Goal: Transaction & Acquisition: Purchase product/service

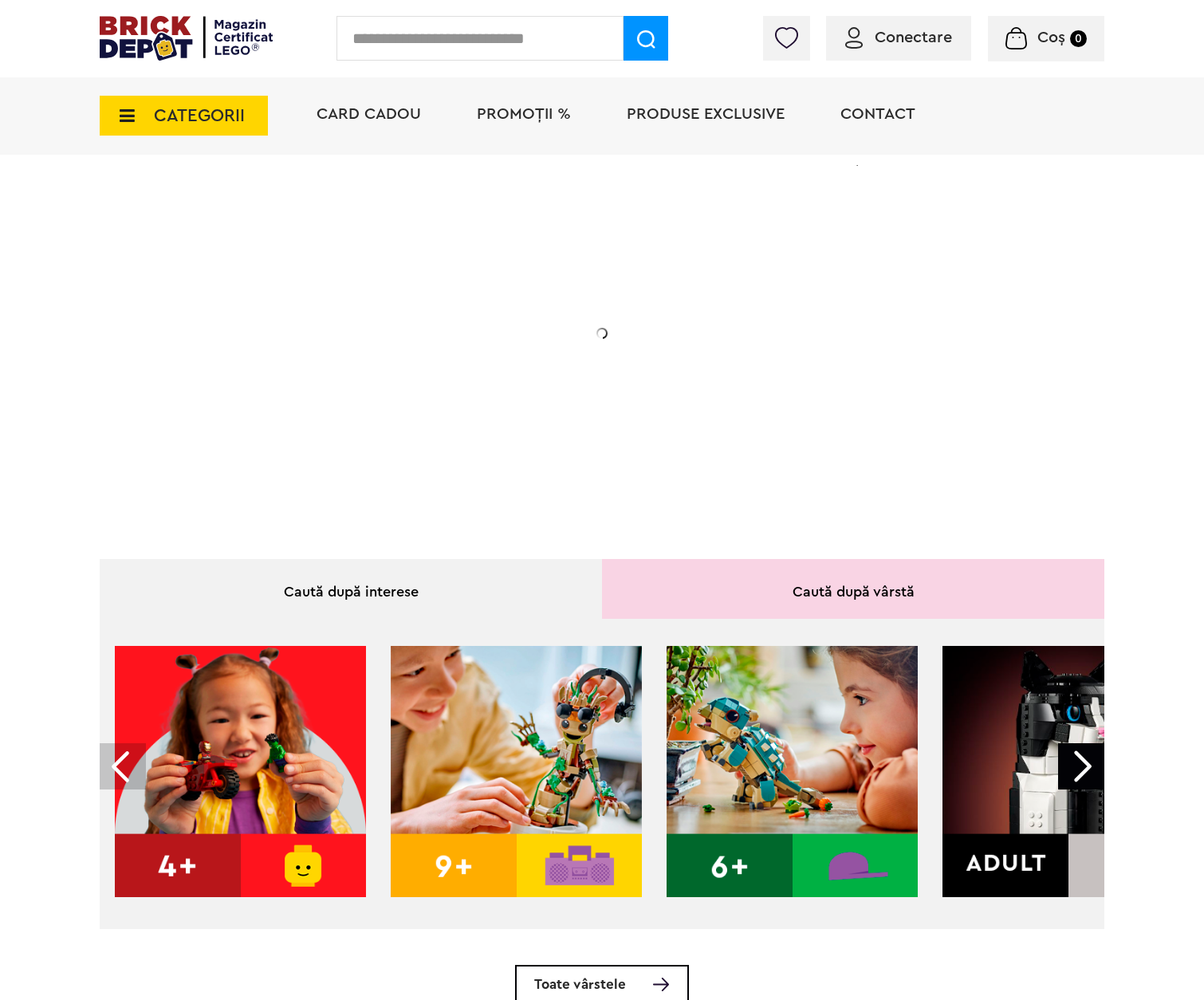
click at [152, 113] on span "CATEGORII" at bounding box center [184, 115] width 169 height 39
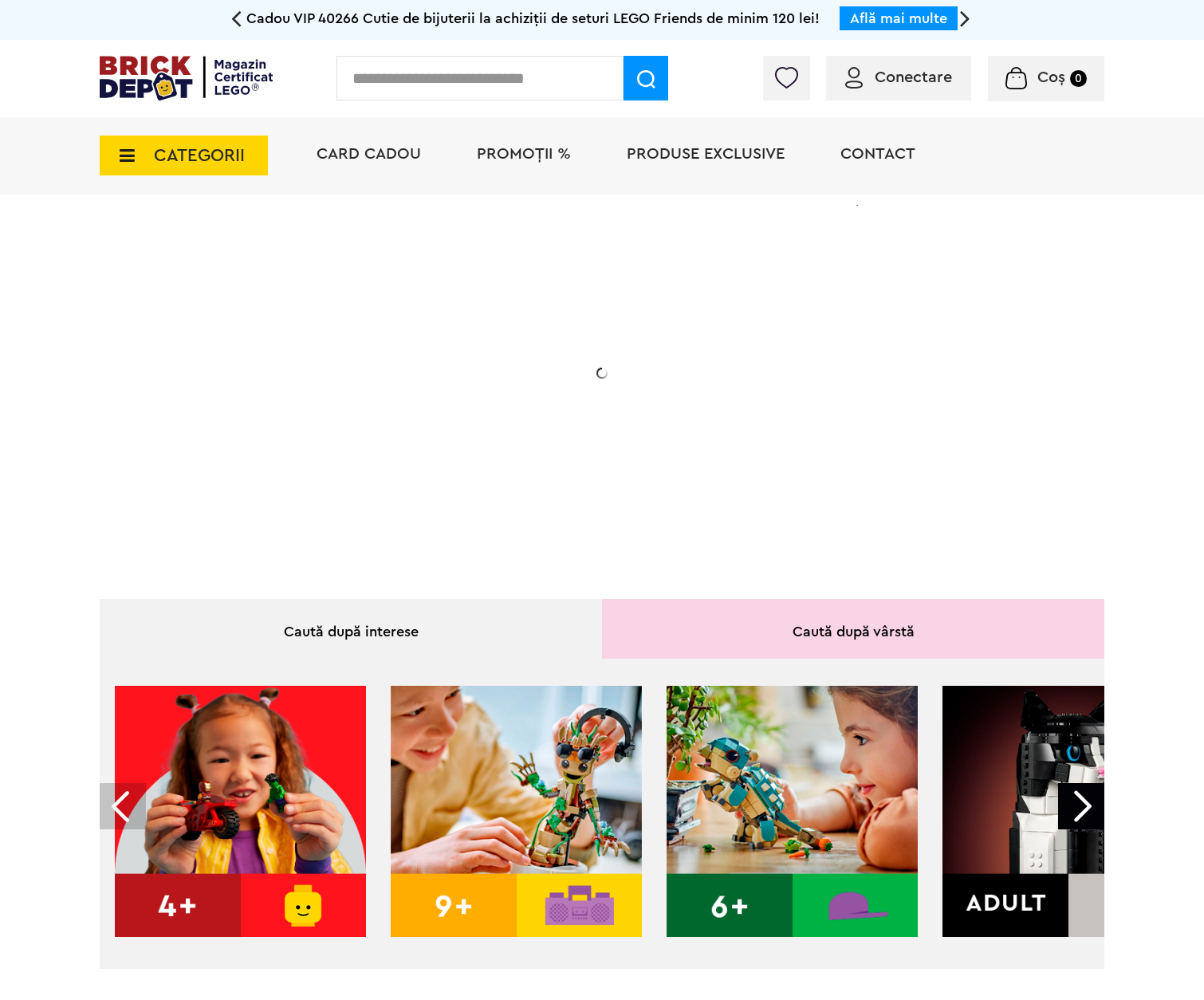
click at [173, 157] on span "CATEGORII" at bounding box center [199, 156] width 91 height 18
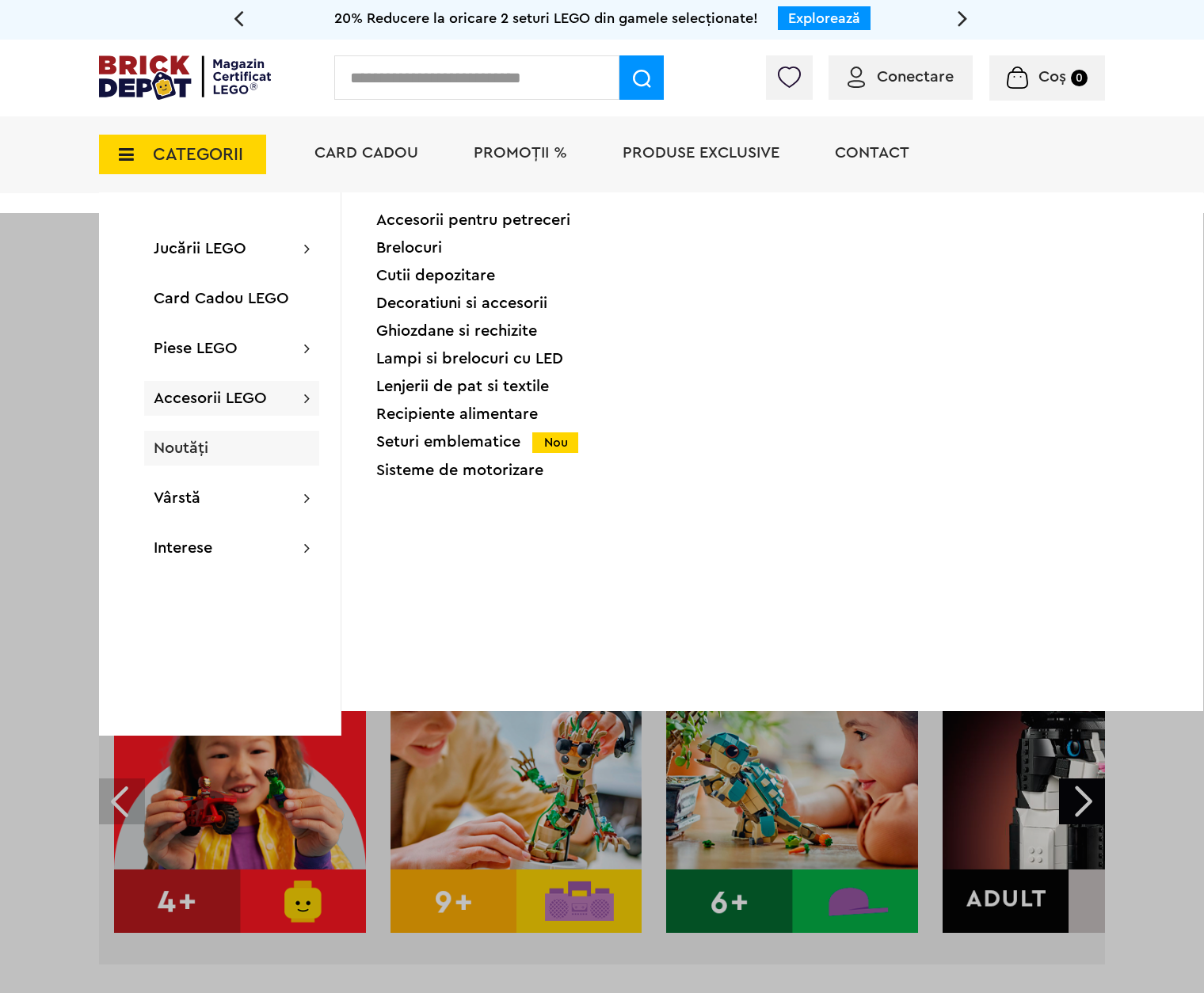
click at [201, 447] on span "Noutăți" at bounding box center [181, 448] width 55 height 16
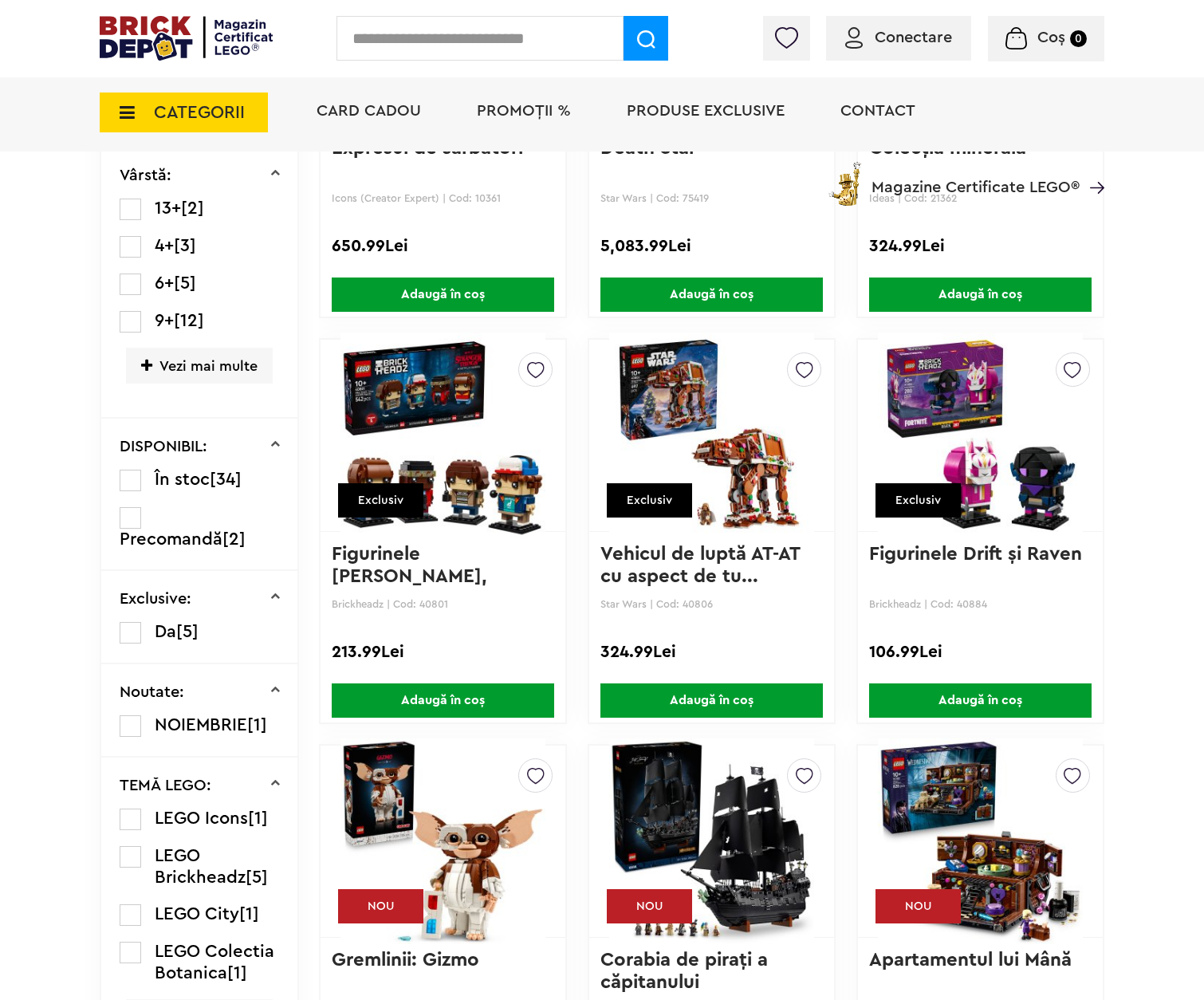
scroll to position [798, 0]
